Goal: Task Accomplishment & Management: Use online tool/utility

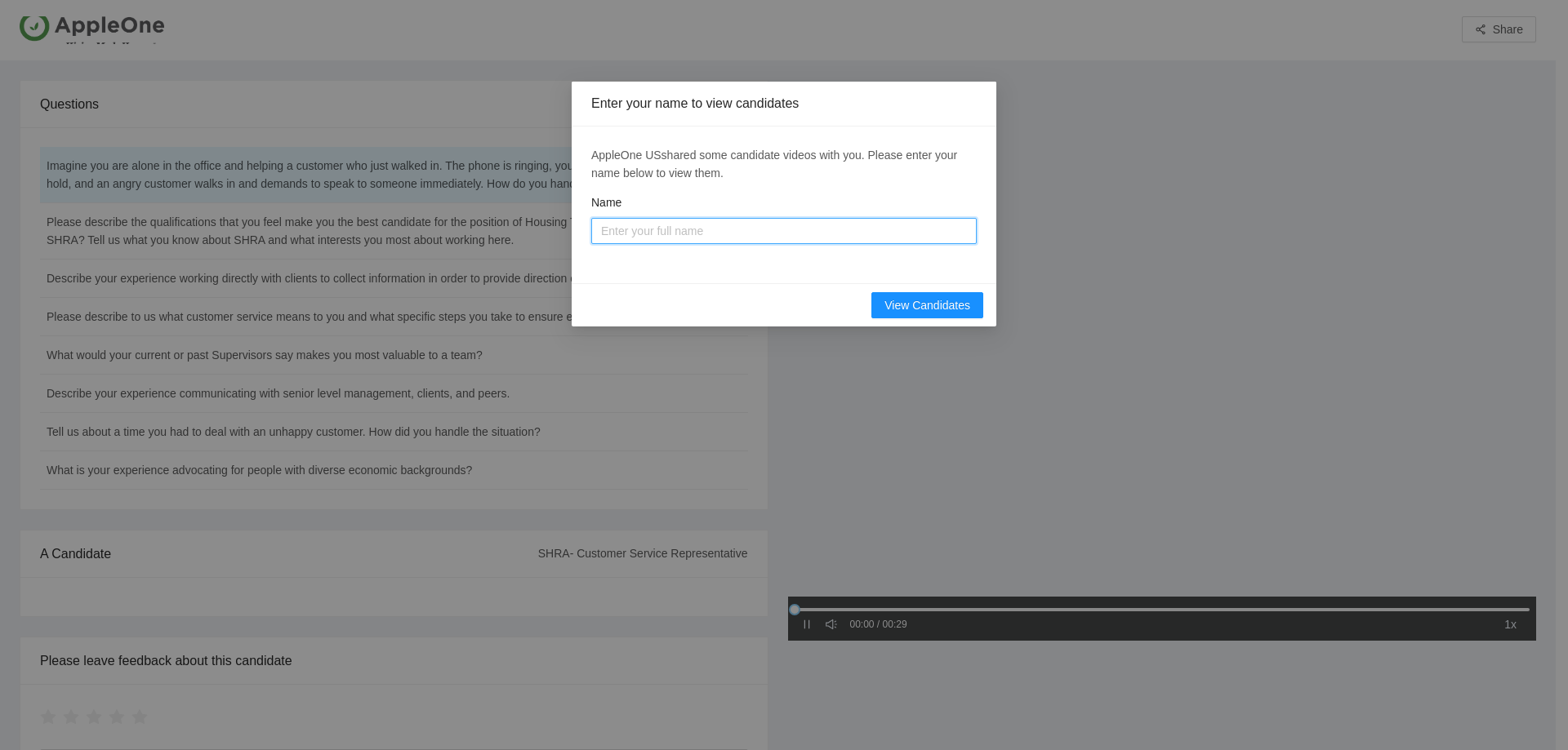
click at [621, 227] on input "Name" at bounding box center [784, 231] width 385 height 26
type input "[PERSON_NAME]"
drag, startPoint x: 932, startPoint y: 303, endPoint x: 941, endPoint y: 309, distance: 10.8
click at [932, 303] on span "View Candidates" at bounding box center [927, 305] width 86 height 18
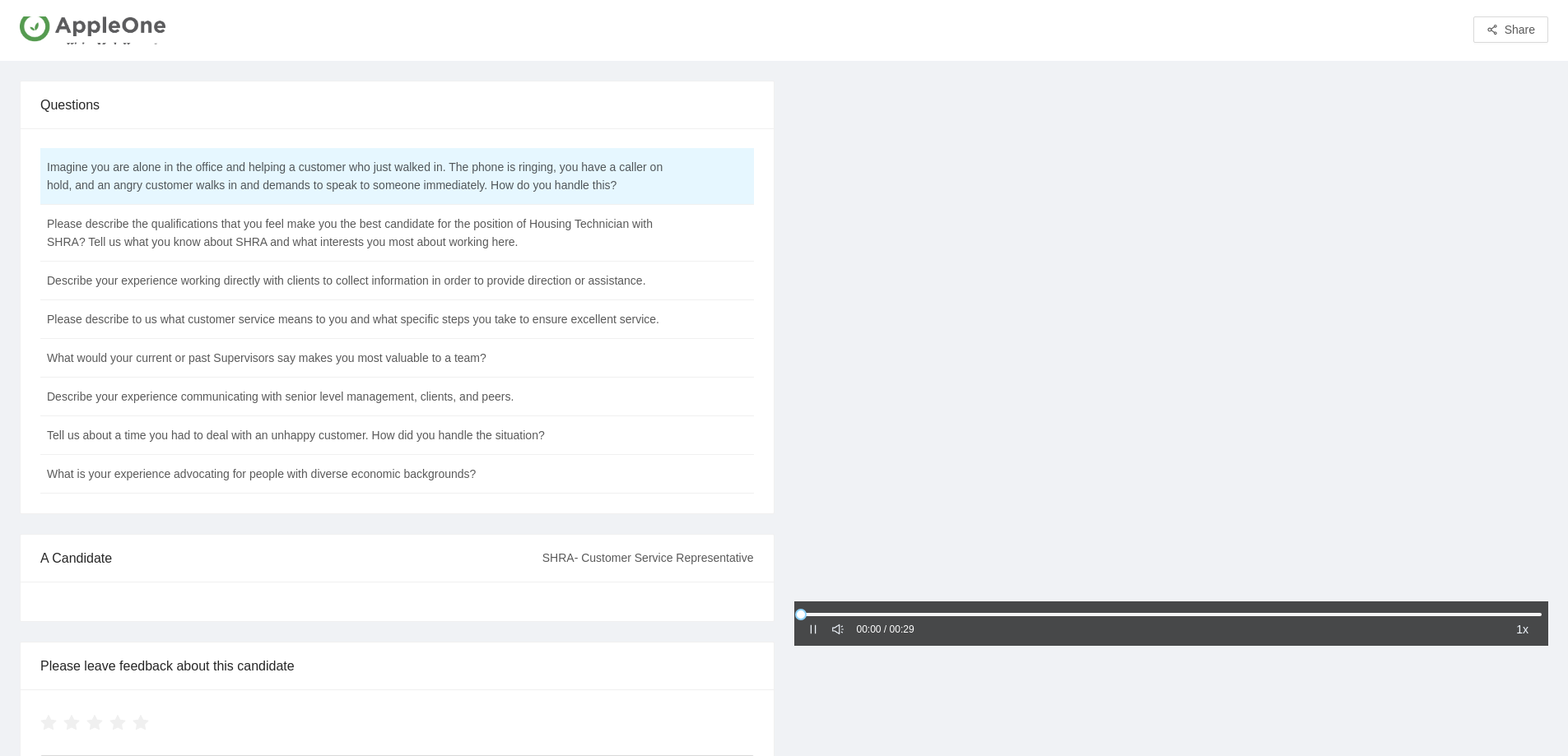
click at [931, 512] on div at bounding box center [1171, 342] width 754 height 524
click at [1049, 344] on div at bounding box center [1171, 342] width 754 height 524
click at [1084, 335] on div at bounding box center [1171, 342] width 754 height 524
click at [919, 548] on div at bounding box center [1171, 342] width 754 height 524
click at [380, 229] on td "Please describe the qualifications that you feel make you the best candidate fo…" at bounding box center [356, 233] width 631 height 57
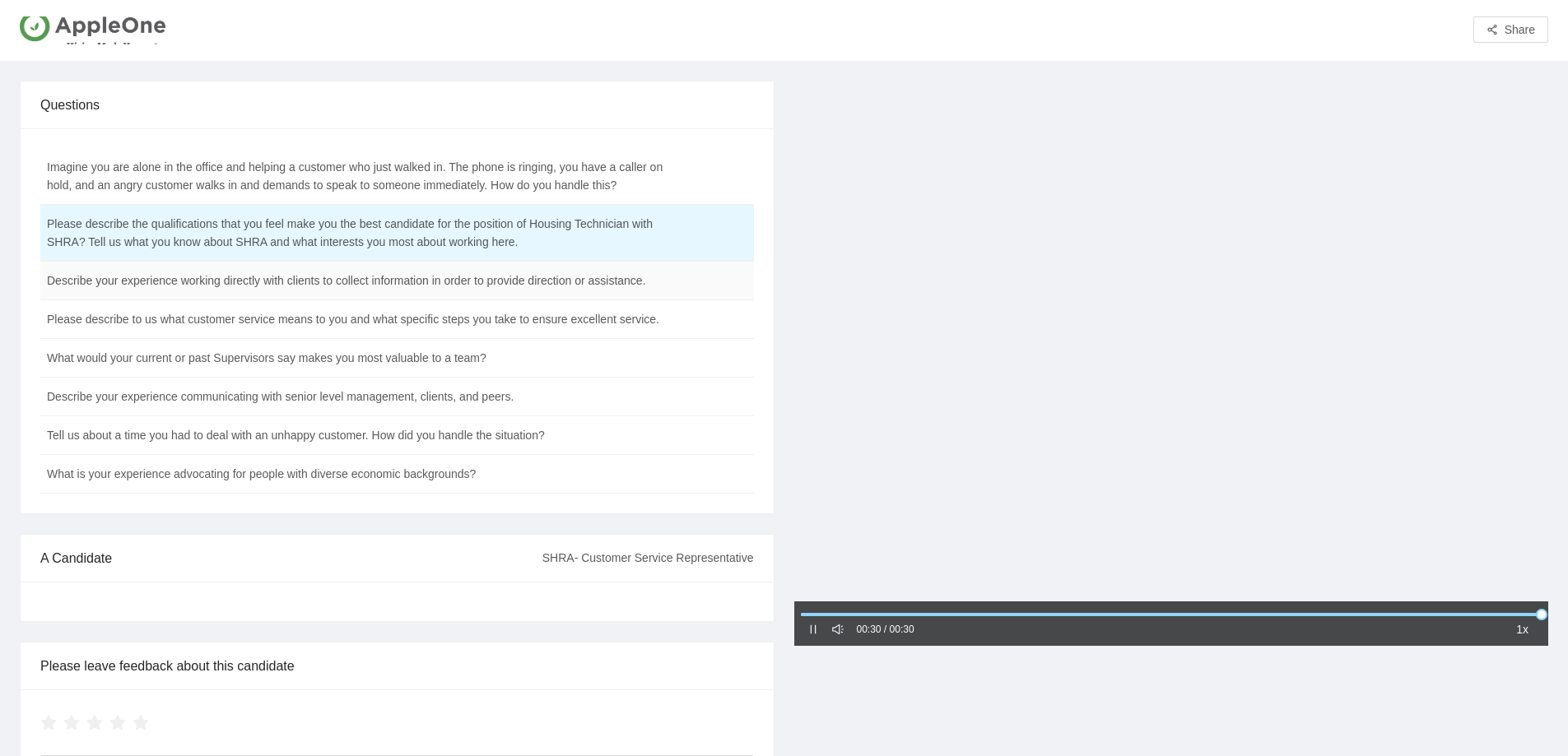
drag, startPoint x: 302, startPoint y: 283, endPoint x: 315, endPoint y: 287, distance: 13.6
click at [305, 285] on td "Describe your experience working directly with clients to collect information i…" at bounding box center [356, 281] width 631 height 39
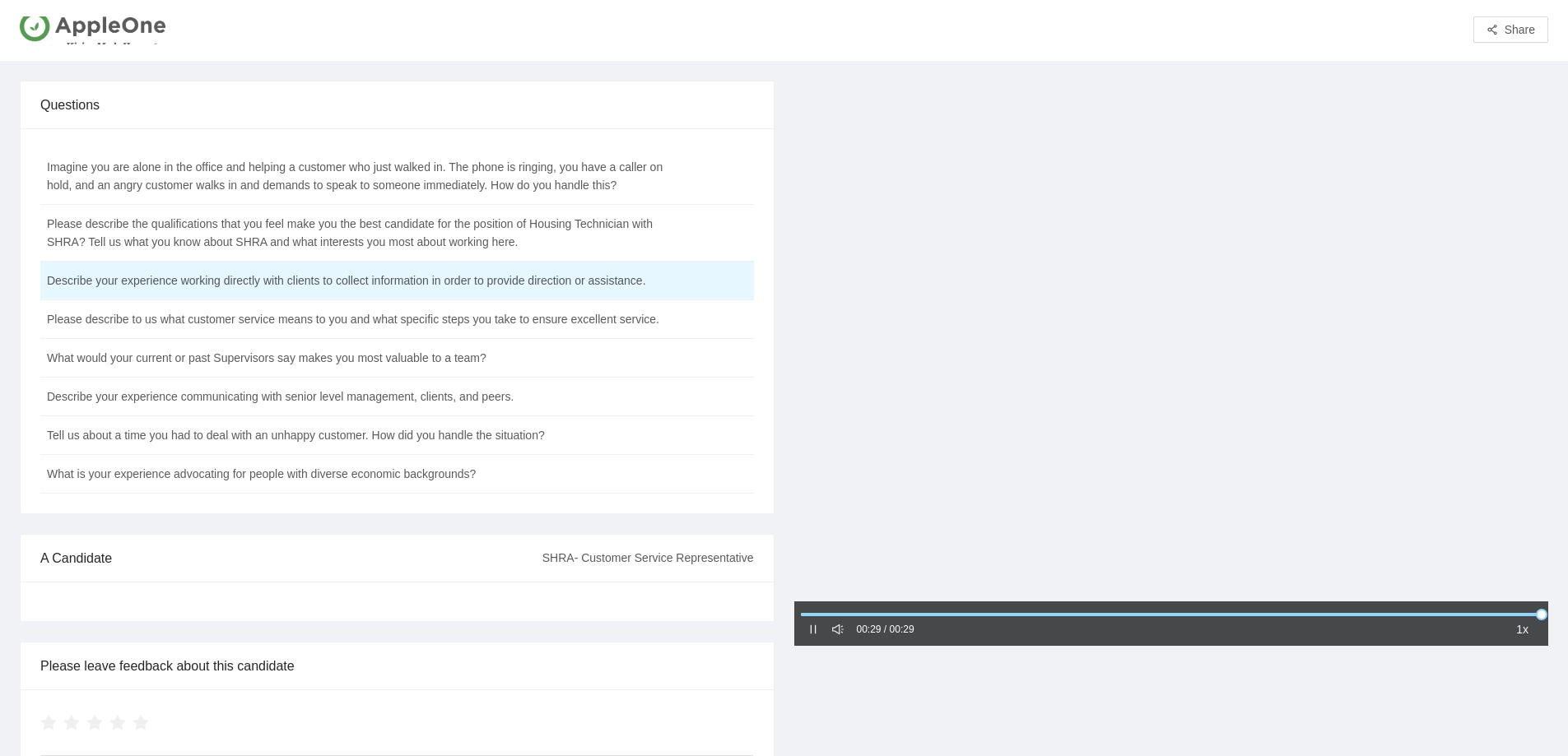
click at [891, 476] on div at bounding box center [1171, 342] width 754 height 524
click at [813, 627] on icon "caret-right" at bounding box center [813, 629] width 11 height 11
click at [389, 325] on td "Please describe to us what customer service means to you and what specific step…" at bounding box center [356, 320] width 631 height 39
